Goal: Task Accomplishment & Management: Use online tool/utility

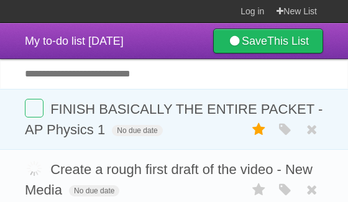
scroll to position [95, 0]
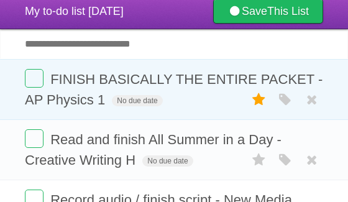
scroll to position [233, 0]
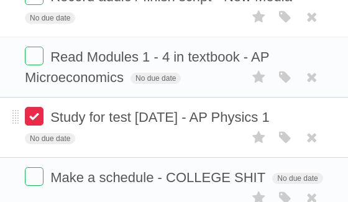
click at [37, 121] on label at bounding box center [34, 116] width 19 height 19
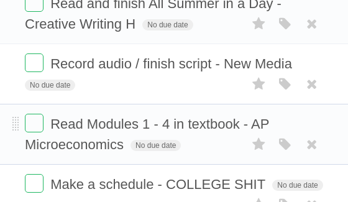
scroll to position [164, 0]
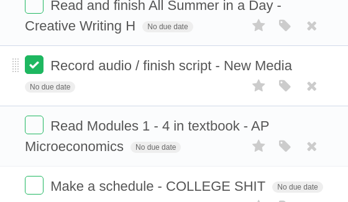
click at [28, 74] on label at bounding box center [34, 64] width 19 height 19
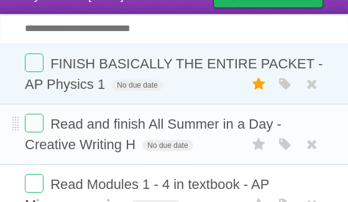
scroll to position [47, 0]
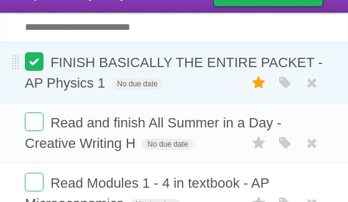
click at [34, 68] on label at bounding box center [34, 61] width 19 height 19
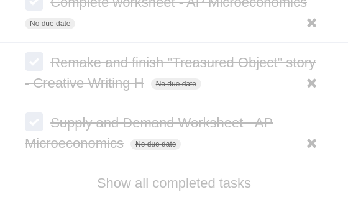
scroll to position [803, 0]
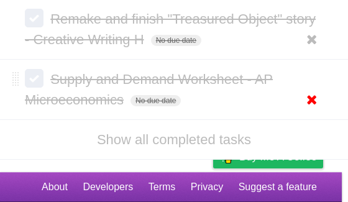
click at [312, 102] on icon at bounding box center [311, 99] width 17 height 21
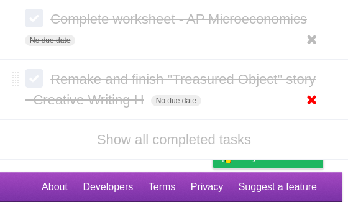
click at [311, 94] on icon at bounding box center [311, 99] width 17 height 21
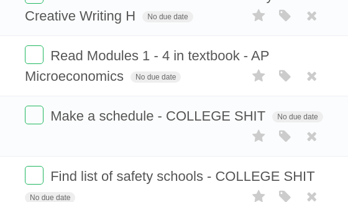
scroll to position [0, 0]
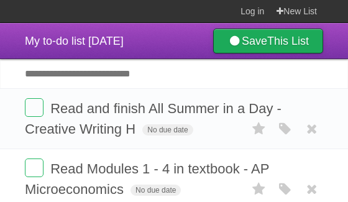
click at [248, 41] on link "Save This List" at bounding box center [268, 41] width 110 height 25
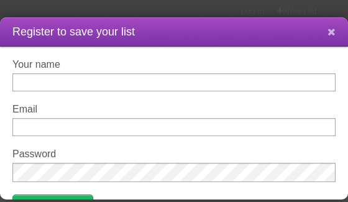
click at [337, 30] on button at bounding box center [331, 33] width 27 height 24
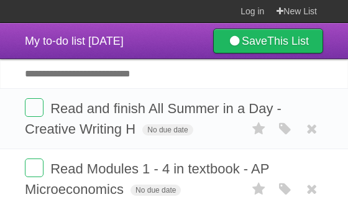
click at [113, 78] on input "Add another task" at bounding box center [174, 73] width 348 height 29
click at [76, 75] on input "Add another task" at bounding box center [174, 73] width 348 height 29
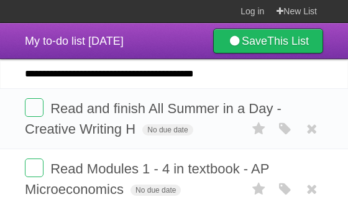
type input "**********"
click input "*********" at bounding box center [0, 0] width 0 height 0
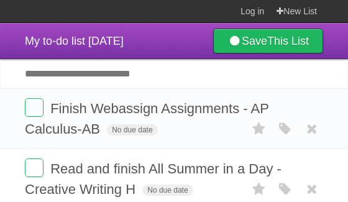
click at [52, 64] on input "Add another task" at bounding box center [174, 73] width 348 height 29
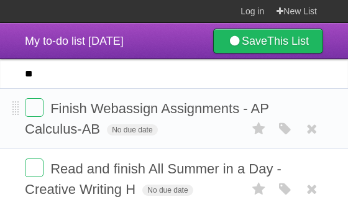
type input "*"
